Goal: Information Seeking & Learning: Understand process/instructions

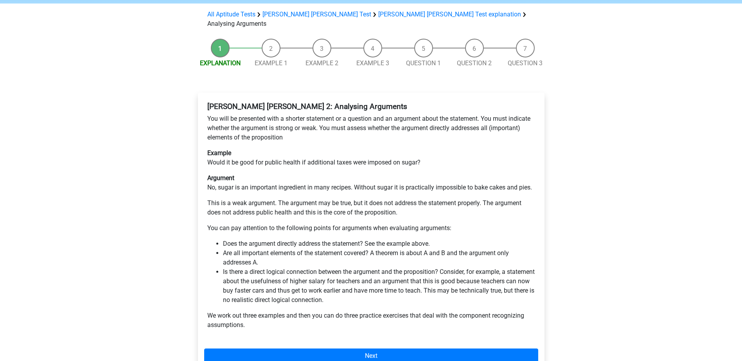
scroll to position [117, 0]
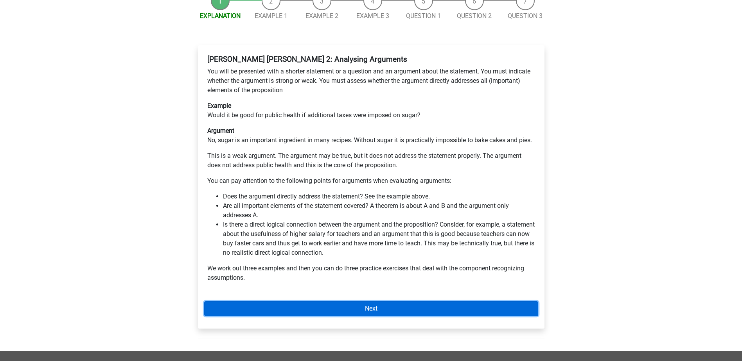
click at [270, 302] on link "Next" at bounding box center [371, 309] width 334 height 15
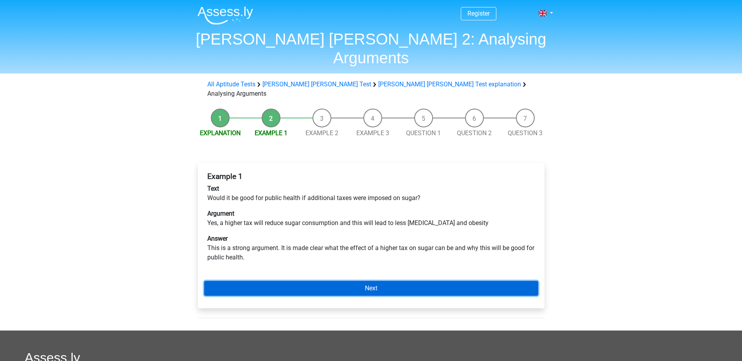
click at [373, 281] on link "Next" at bounding box center [371, 288] width 334 height 15
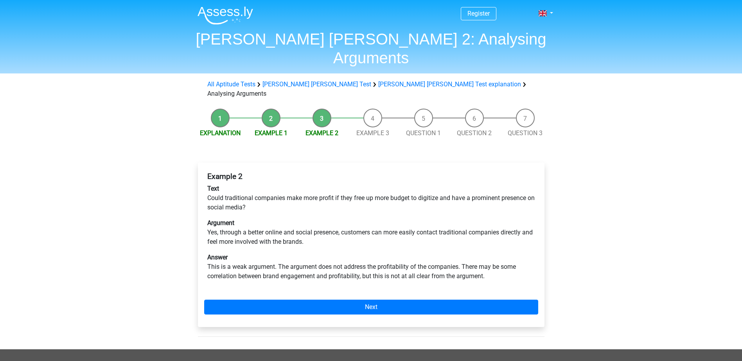
click at [237, 184] on p "Text Could traditional companies make more profit if they free up more budget t…" at bounding box center [371, 198] width 328 height 28
drag, startPoint x: 239, startPoint y: 214, endPoint x: 293, endPoint y: 217, distance: 53.7
click at [293, 219] on p "Argument Yes, through a better online and social presence, customers can more e…" at bounding box center [371, 233] width 328 height 28
drag, startPoint x: 293, startPoint y: 217, endPoint x: 346, endPoint y: 219, distance: 52.8
click at [346, 219] on div "Example 2 Text Could traditional companies make more profit if they free up mor…" at bounding box center [371, 230] width 334 height 122
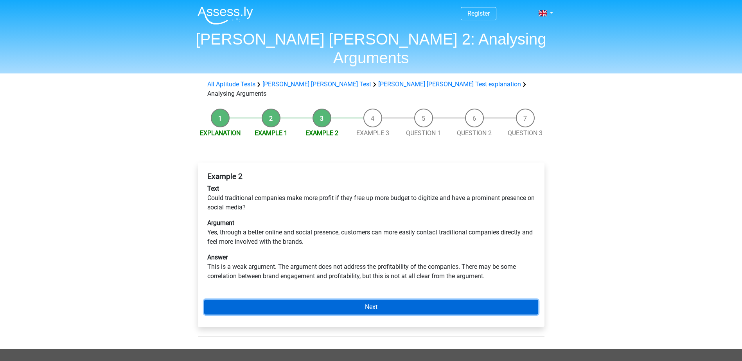
click at [334, 300] on link "Next" at bounding box center [371, 307] width 334 height 15
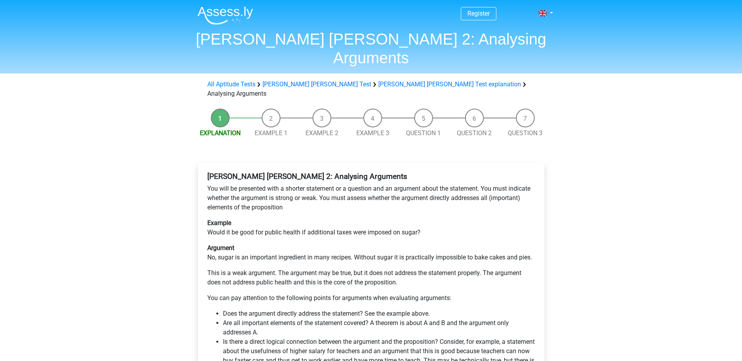
scroll to position [117, 0]
